Goal: Task Accomplishment & Management: Manage account settings

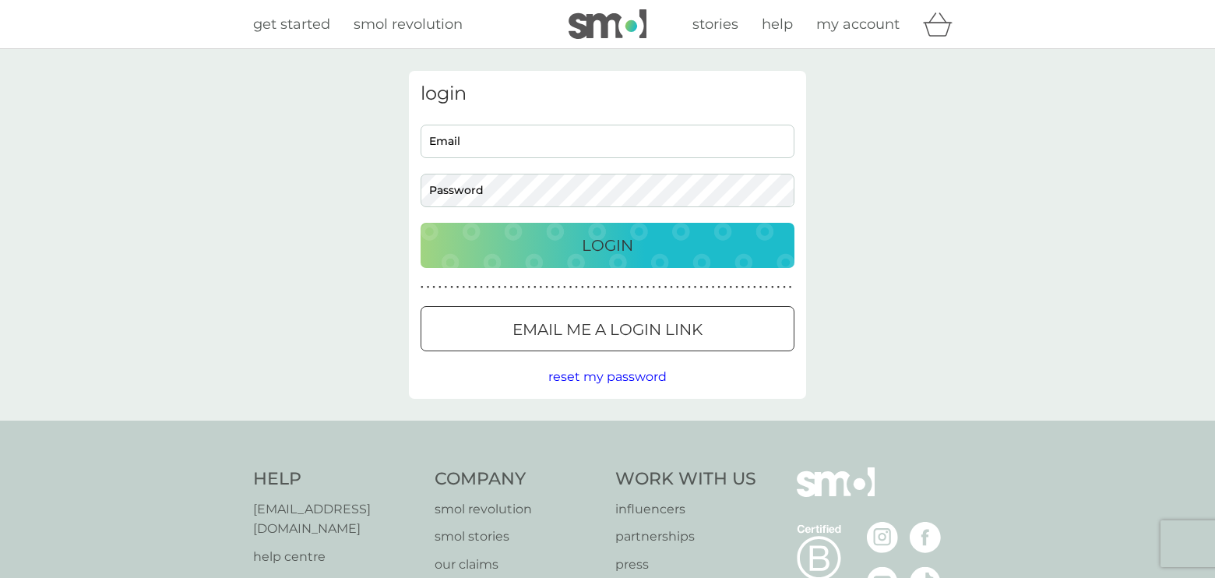
type input "lynne@itsjuice.com"
click at [659, 241] on div "Login" at bounding box center [607, 245] width 343 height 25
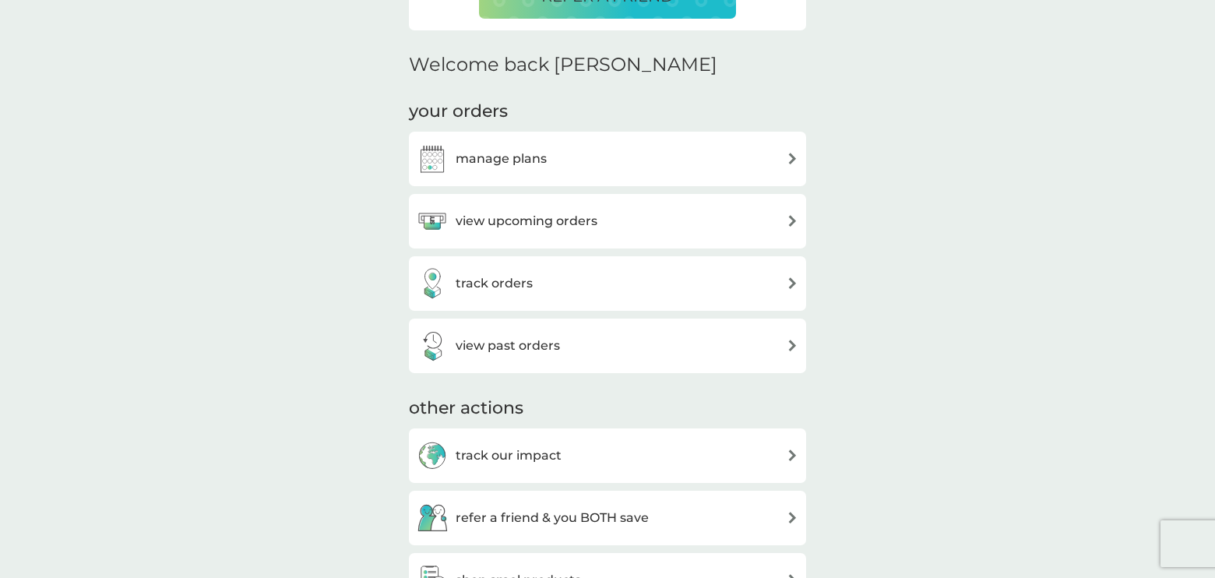
scroll to position [469, 0]
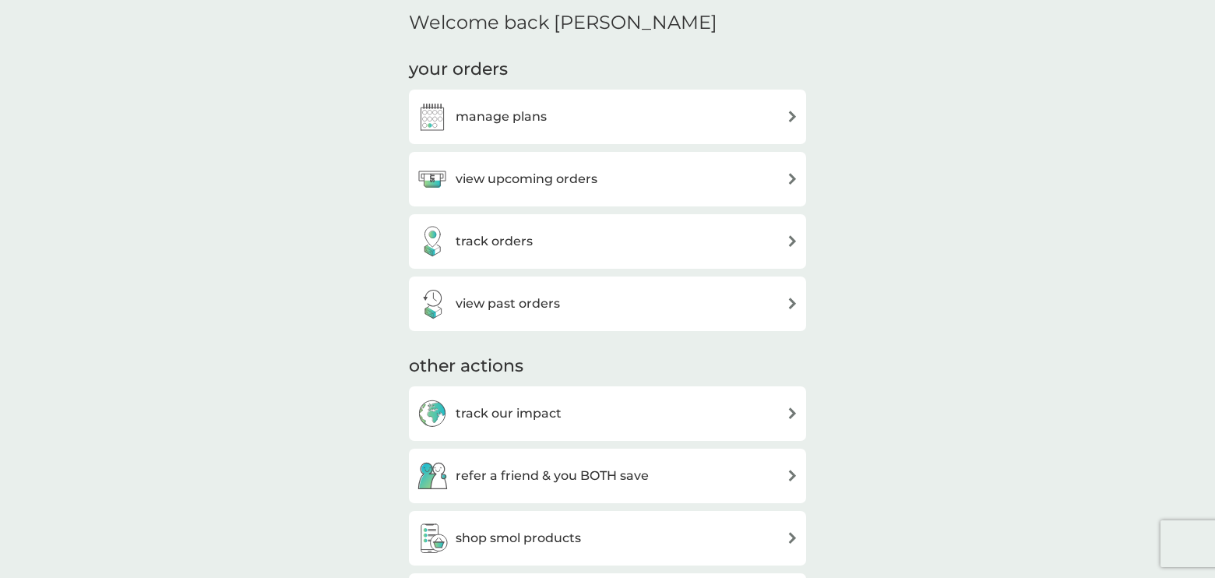
click at [658, 304] on div "view past orders" at bounding box center [607, 303] width 381 height 31
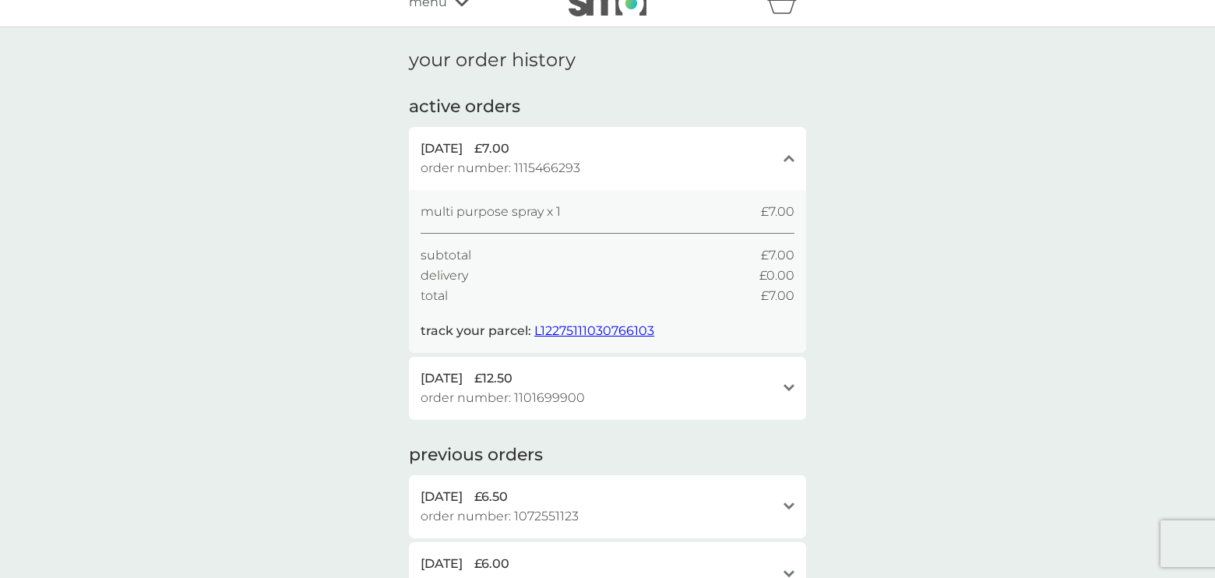
scroll to position [26, 0]
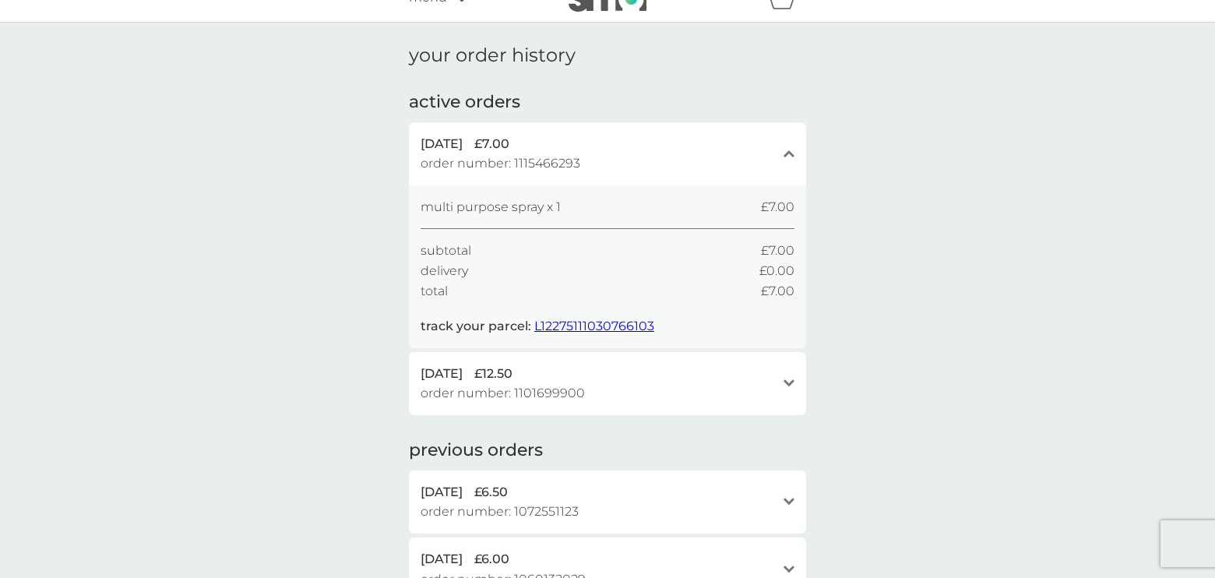
click at [789, 382] on icon at bounding box center [788, 383] width 11 height 7
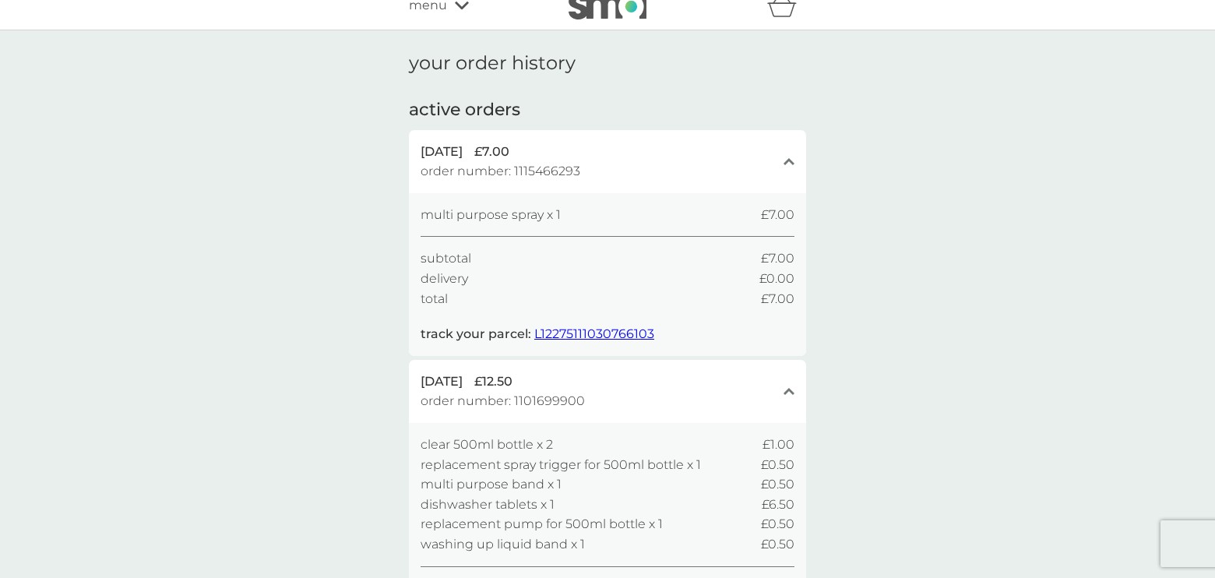
scroll to position [0, 0]
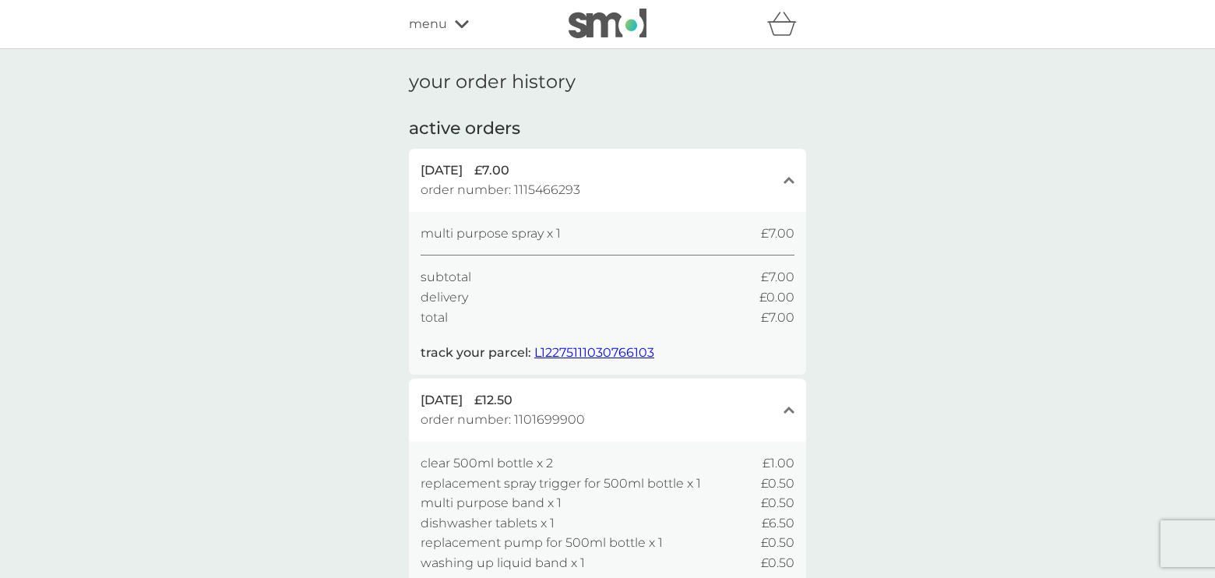
click at [789, 177] on icon "close" at bounding box center [788, 180] width 11 height 8
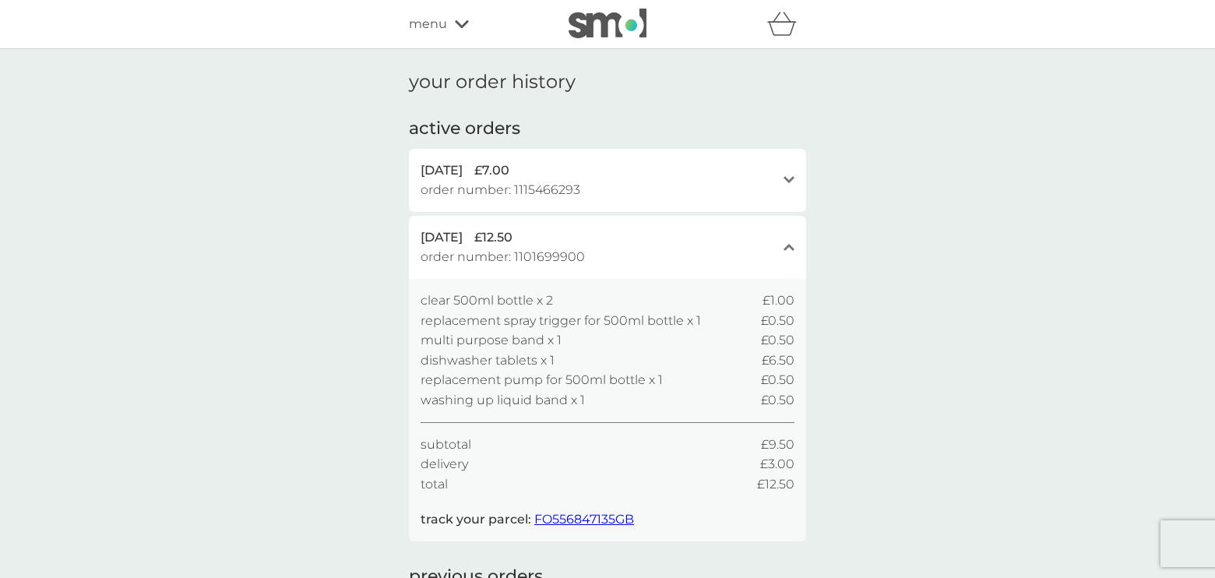
click at [789, 177] on icon "open" at bounding box center [788, 180] width 11 height 8
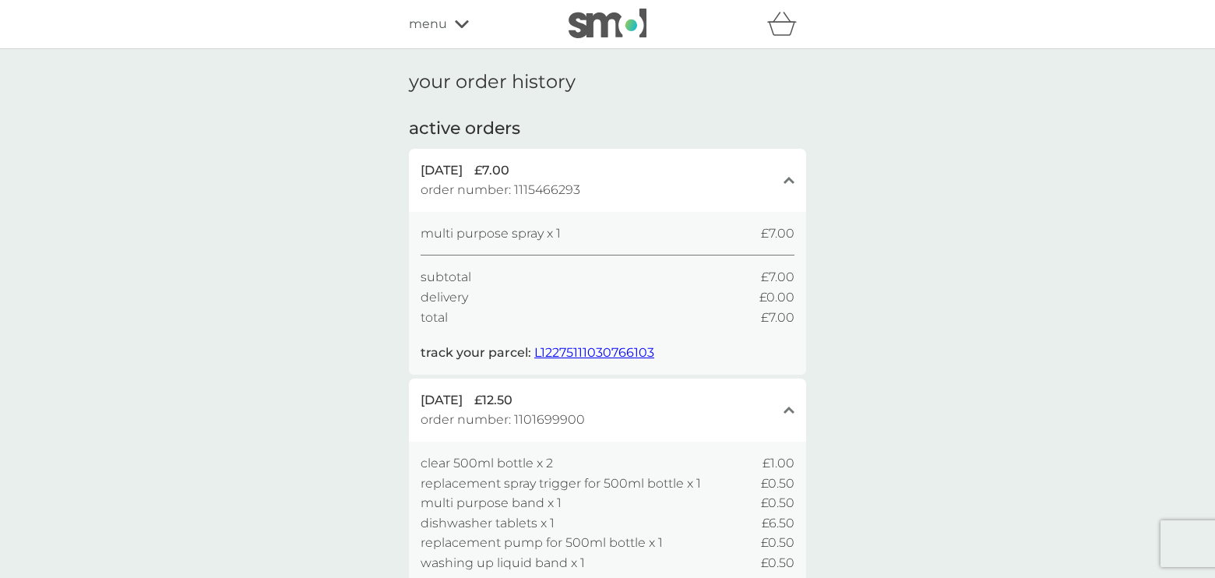
click at [455, 24] on icon at bounding box center [462, 23] width 14 height 9
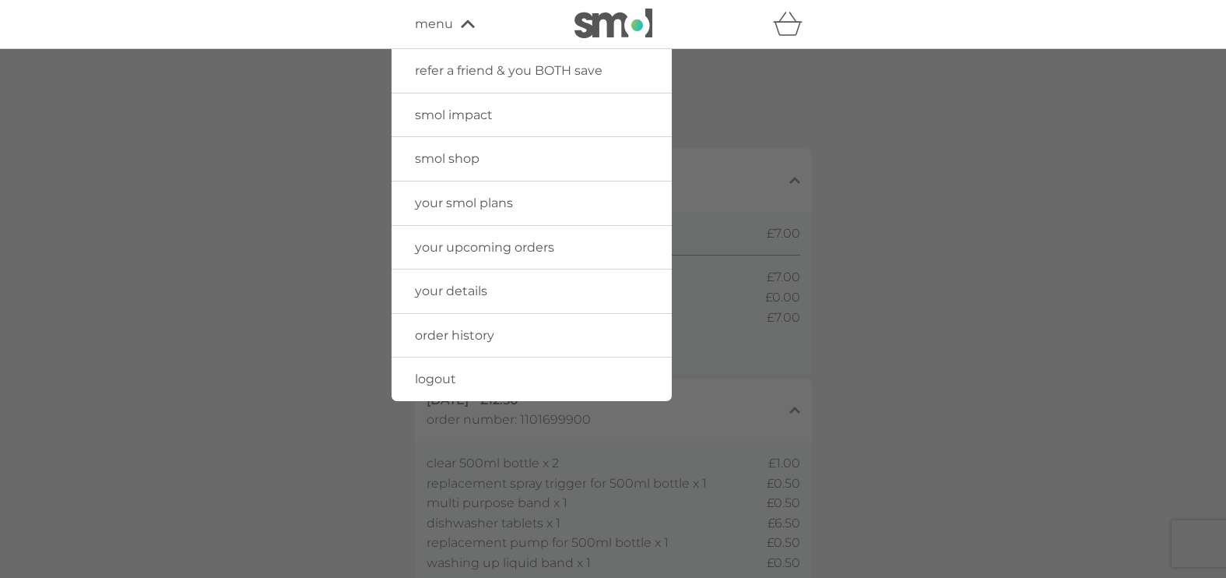
click at [466, 338] on span "order history" at bounding box center [454, 335] width 79 height 15
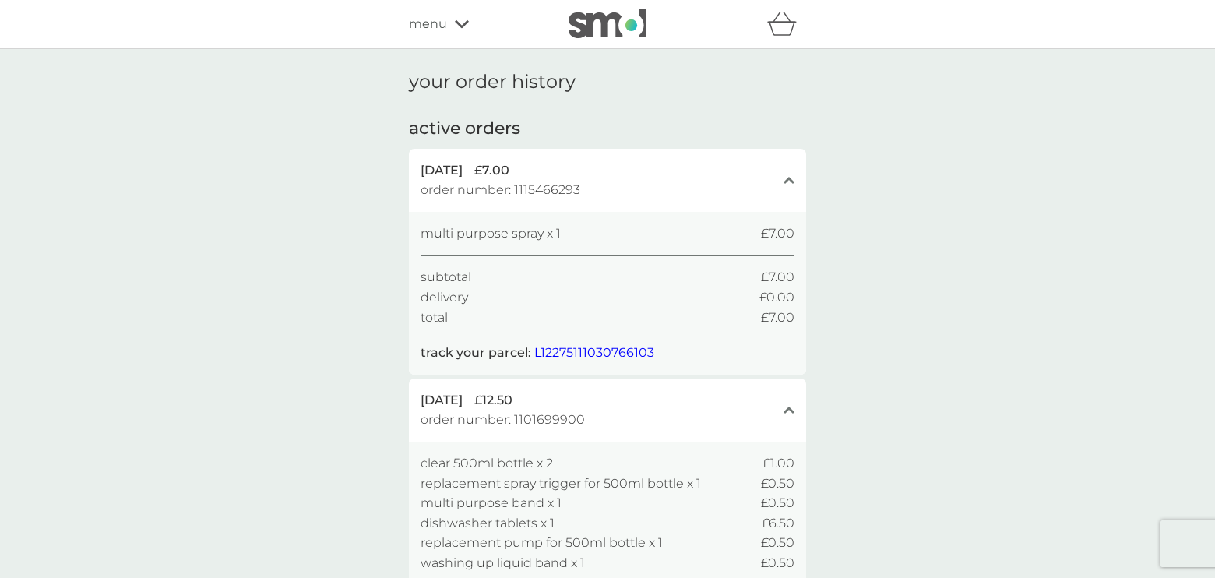
click at [536, 189] on span "order number: 1115466293" at bounding box center [500, 190] width 160 height 20
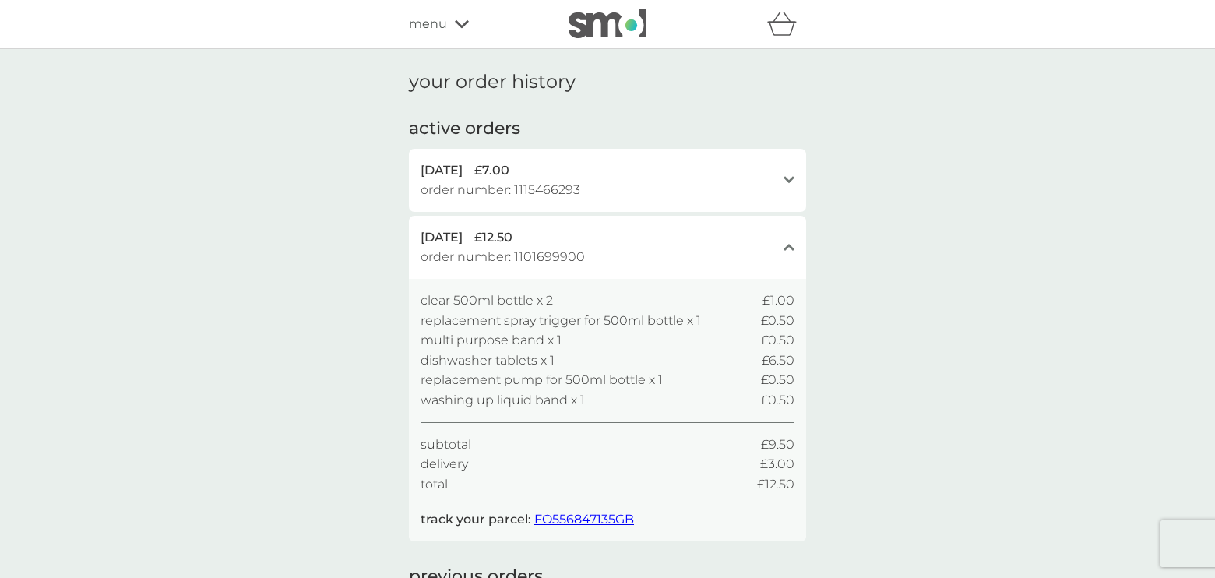
click at [536, 189] on span "order number: 1115466293" at bounding box center [500, 190] width 160 height 20
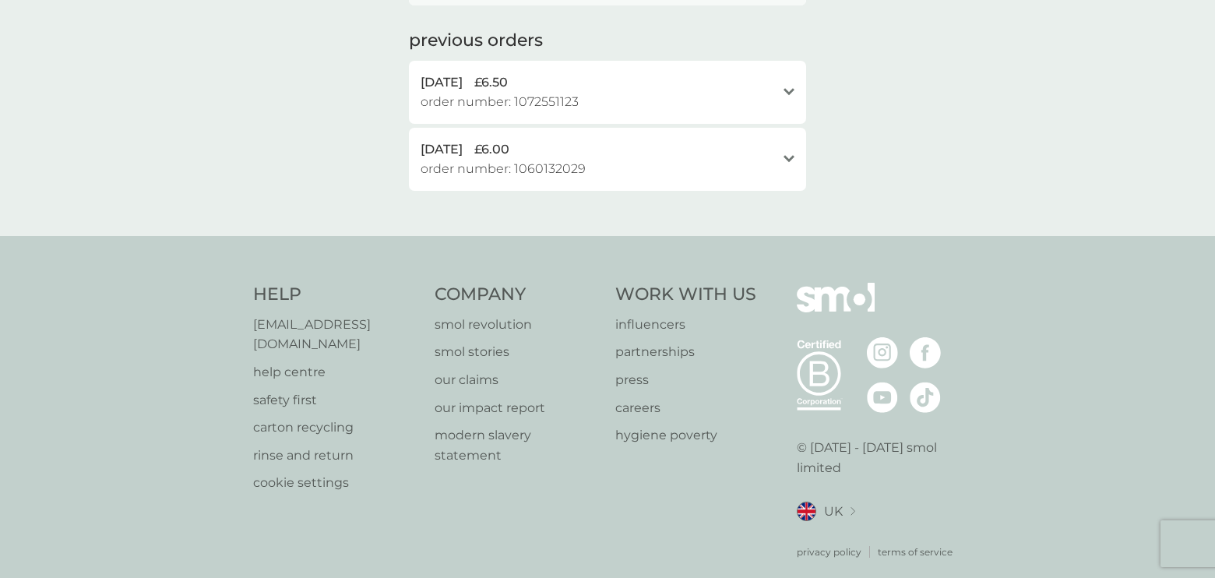
scroll to position [707, 0]
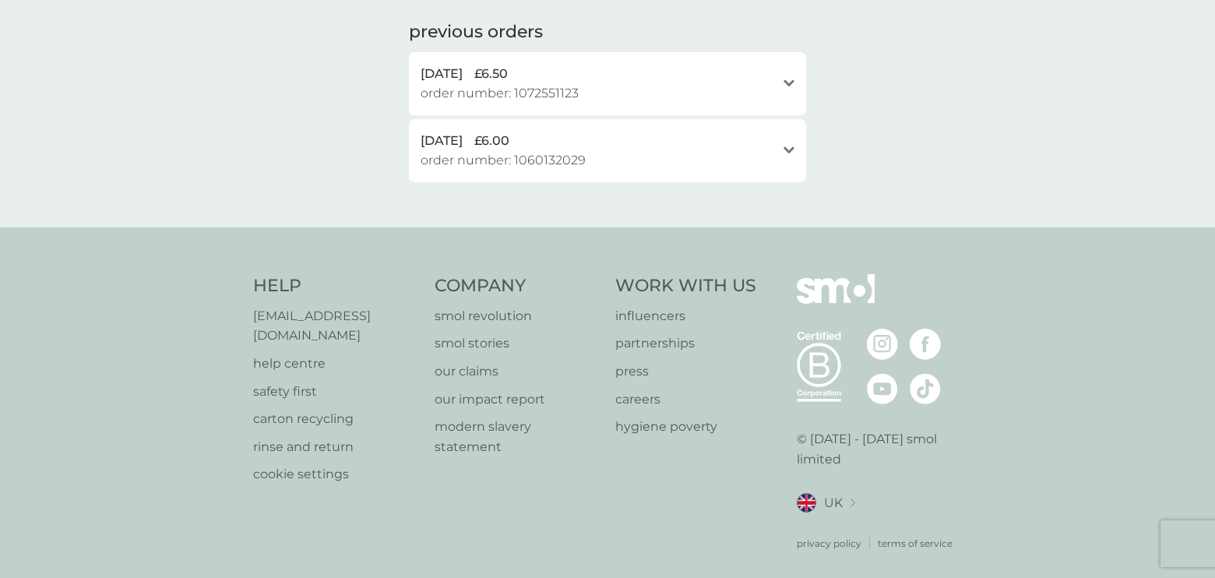
click at [353, 314] on p "[EMAIL_ADDRESS][DOMAIN_NAME]" at bounding box center [336, 326] width 166 height 40
drag, startPoint x: 414, startPoint y: 320, endPoint x: 248, endPoint y: 318, distance: 165.9
click at [248, 318] on div "Help [EMAIL_ADDRESS][DOMAIN_NAME] help centre safety first carton recycling rin…" at bounding box center [607, 412] width 1215 height 370
copy p "[EMAIL_ADDRESS][DOMAIN_NAME]"
